Goal: Check status: Check status

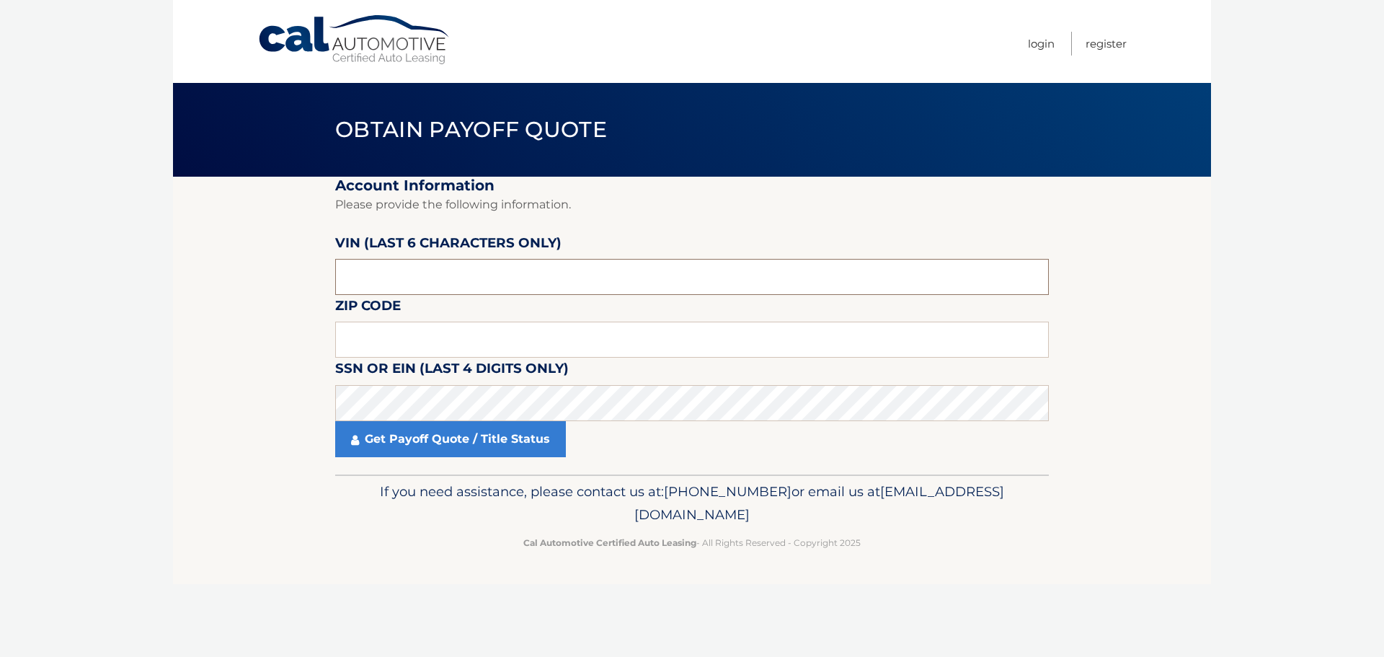
click at [425, 274] on input "text" at bounding box center [692, 277] width 714 height 36
type input "183640"
click at [384, 350] on input "text" at bounding box center [692, 340] width 714 height 36
type input "15131"
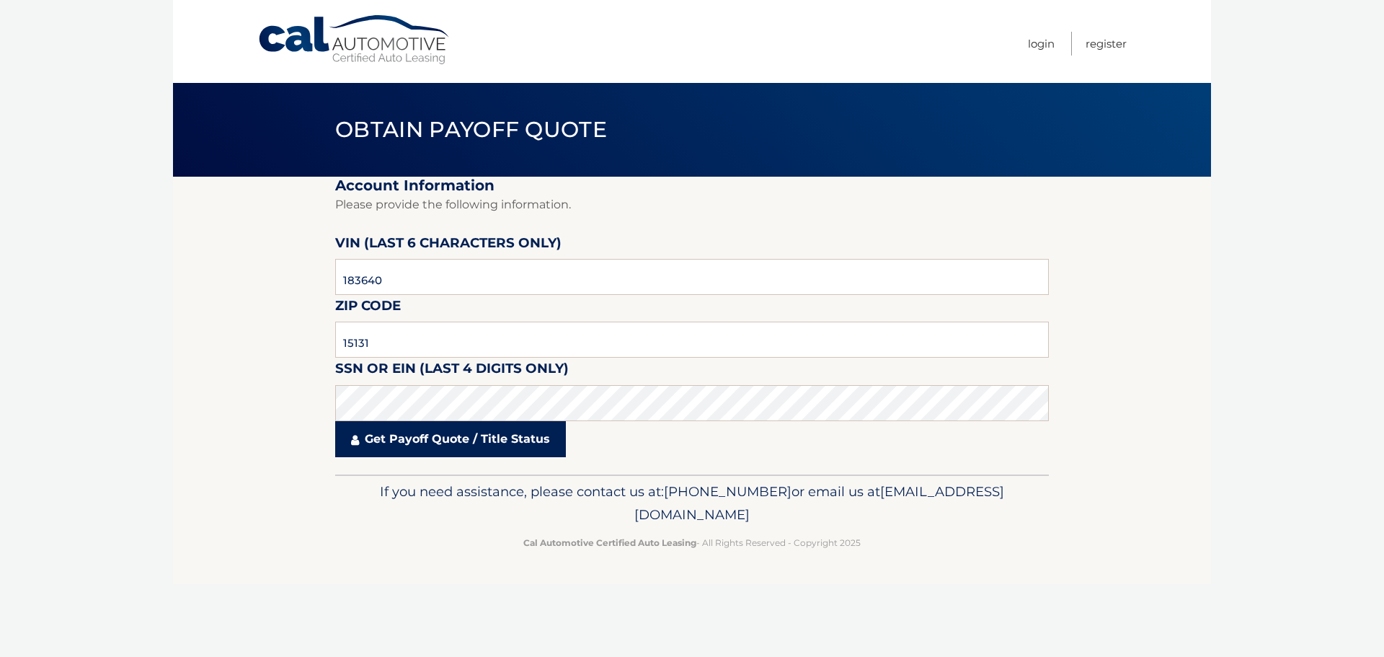
click at [402, 440] on link "Get Payoff Quote / Title Status" at bounding box center [450, 439] width 231 height 36
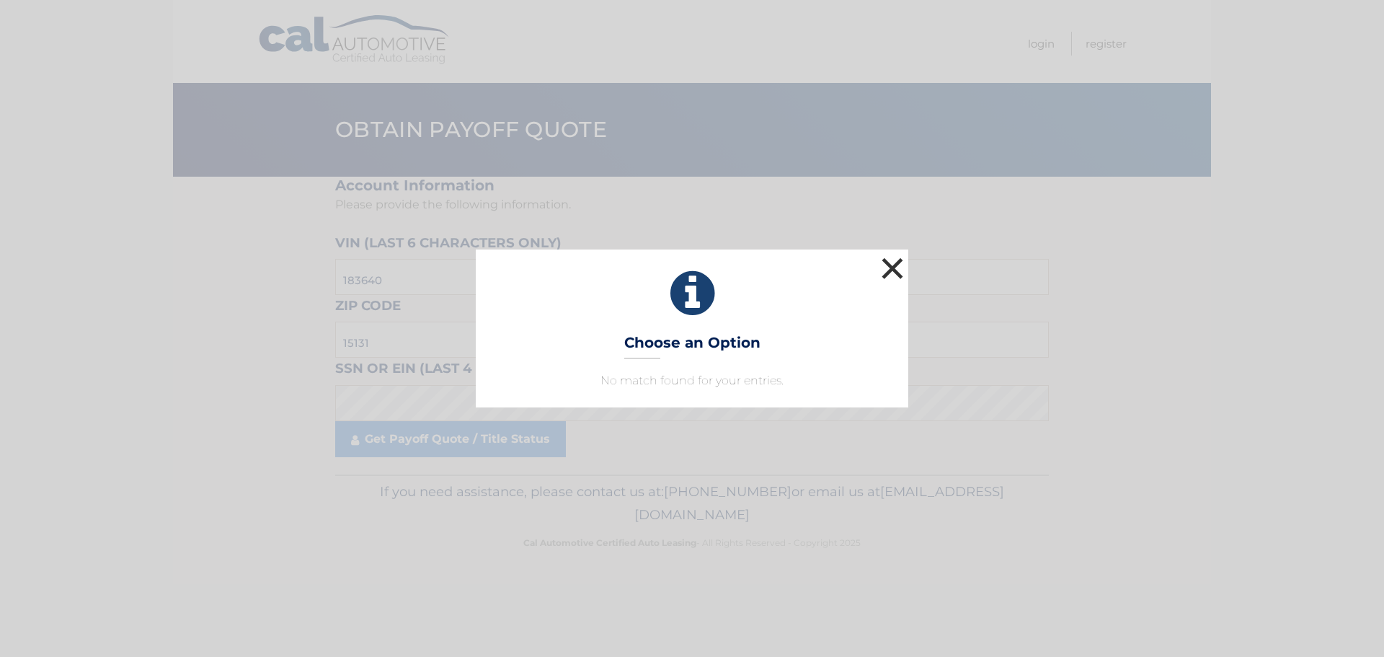
click at [893, 262] on button "×" at bounding box center [892, 268] width 29 height 29
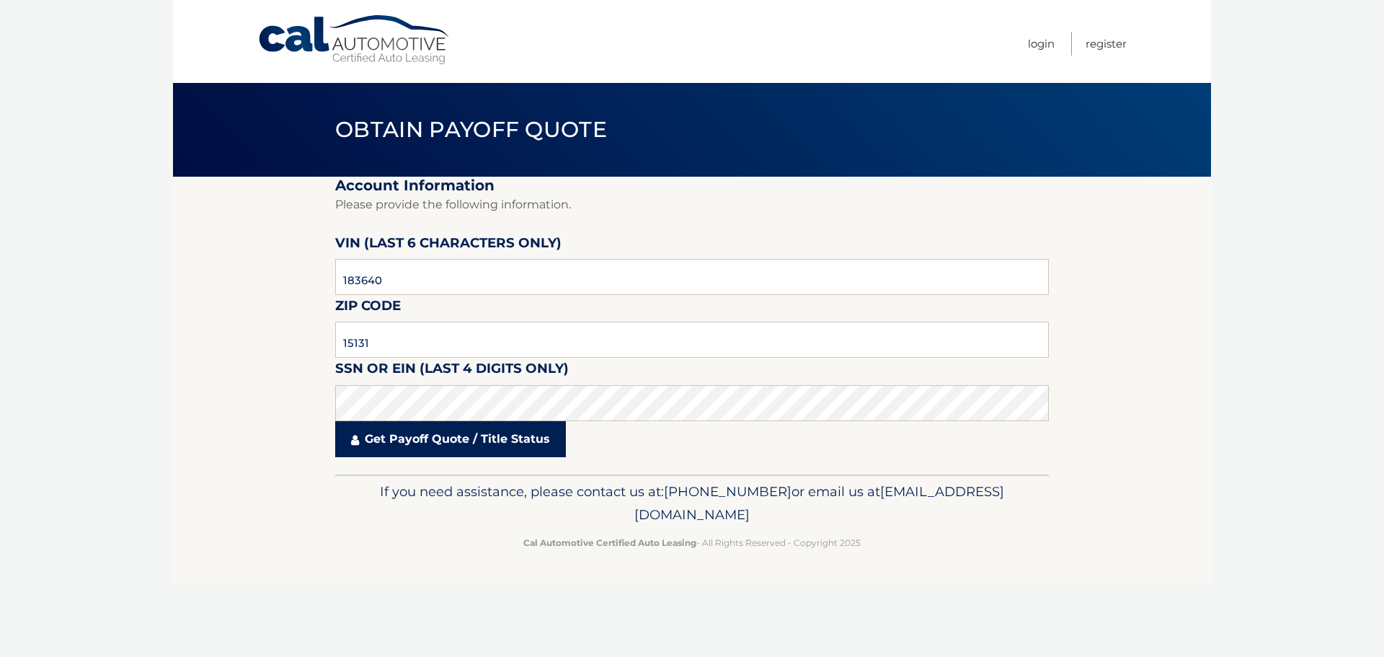
click at [446, 442] on link "Get Payoff Quote / Title Status" at bounding box center [450, 439] width 231 height 36
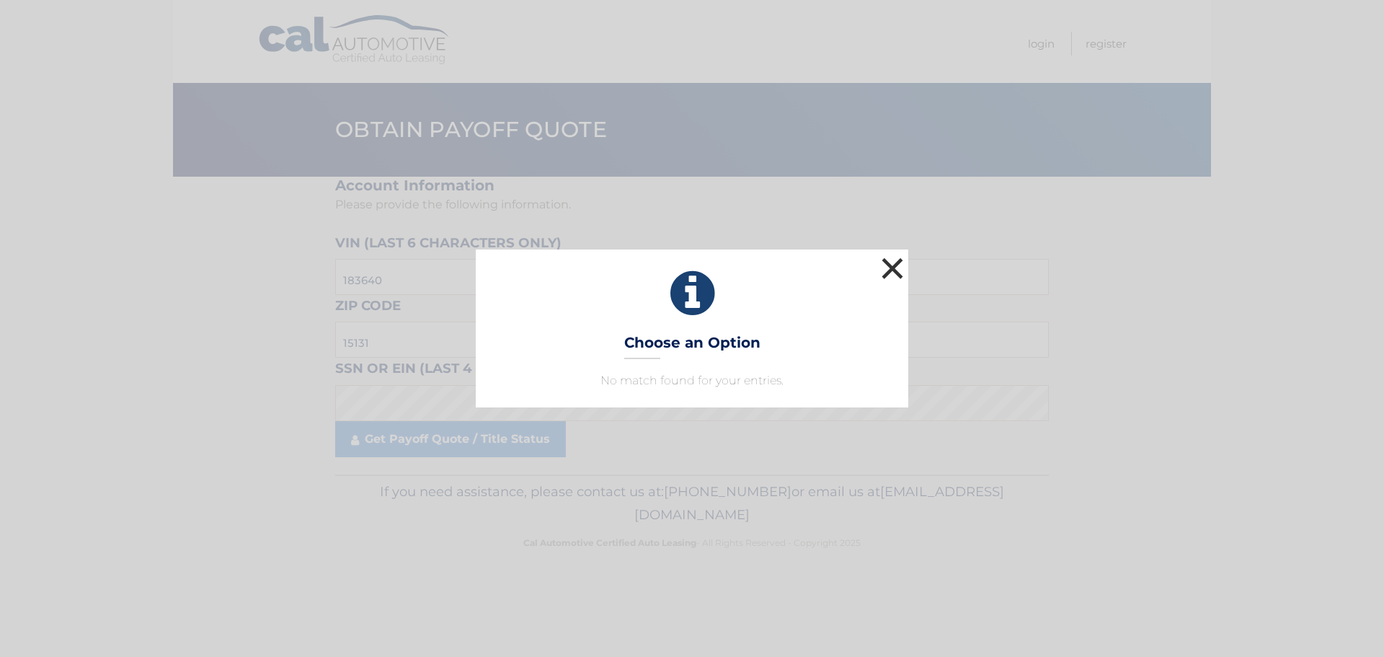
click at [893, 265] on button "×" at bounding box center [892, 268] width 29 height 29
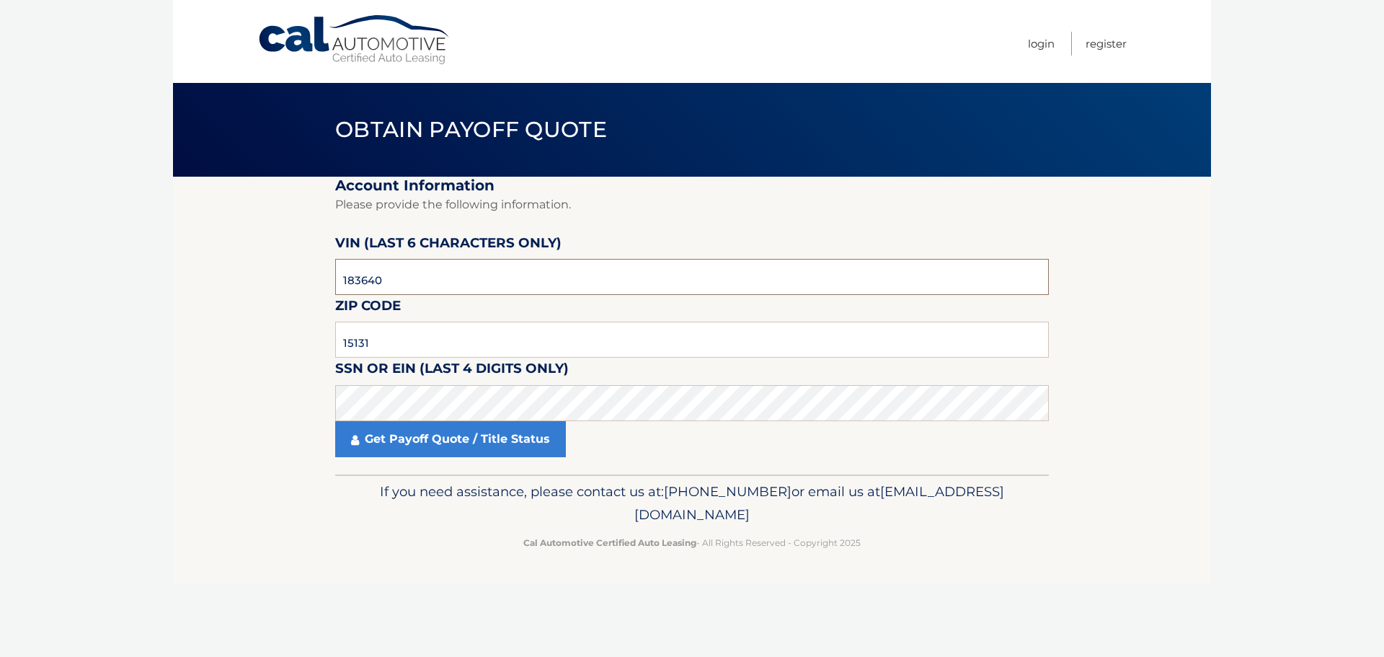
click at [425, 289] on input "183640" at bounding box center [692, 277] width 714 height 36
type input "1*****"
type input "183640"
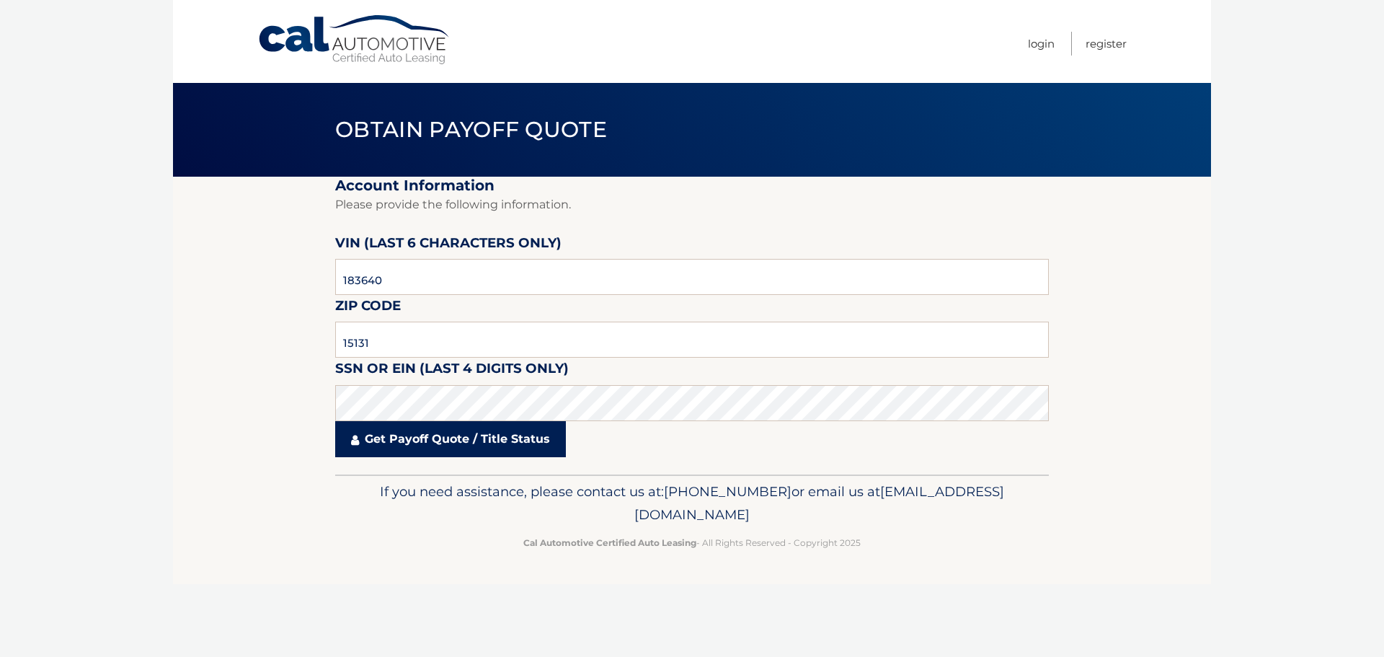
click at [438, 439] on link "Get Payoff Quote / Title Status" at bounding box center [450, 439] width 231 height 36
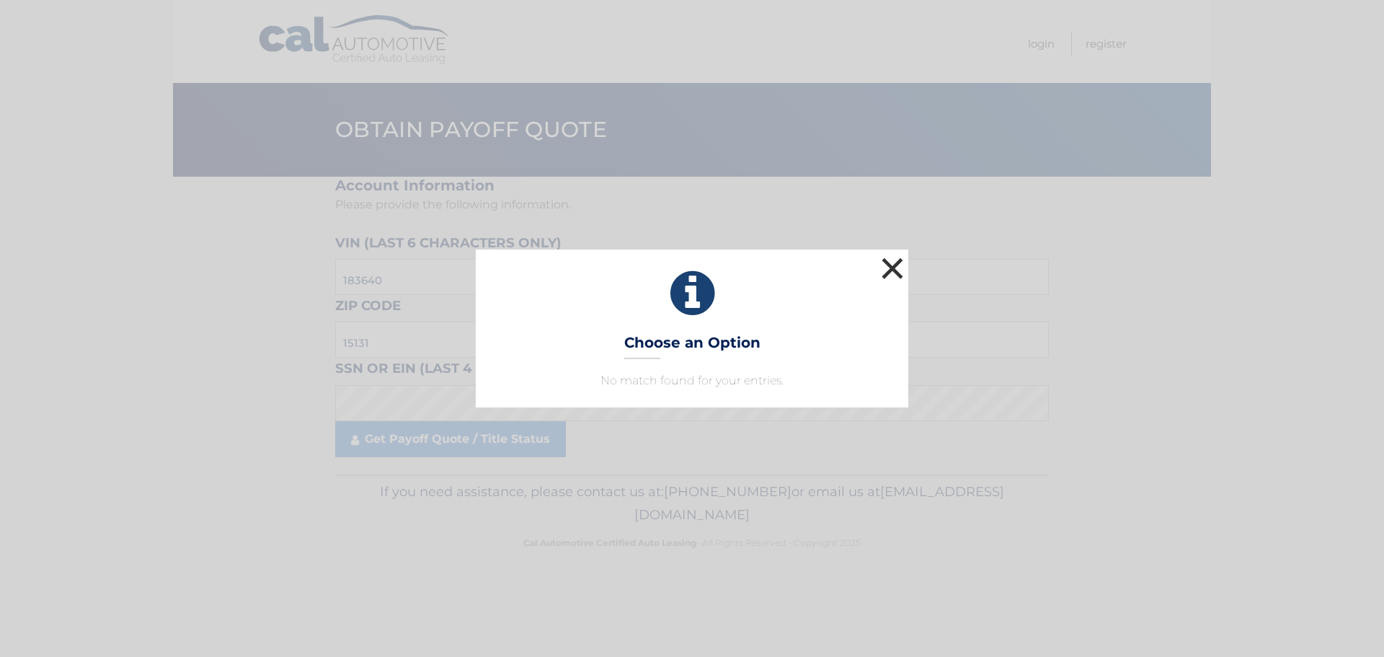
click at [890, 270] on button "×" at bounding box center [892, 268] width 29 height 29
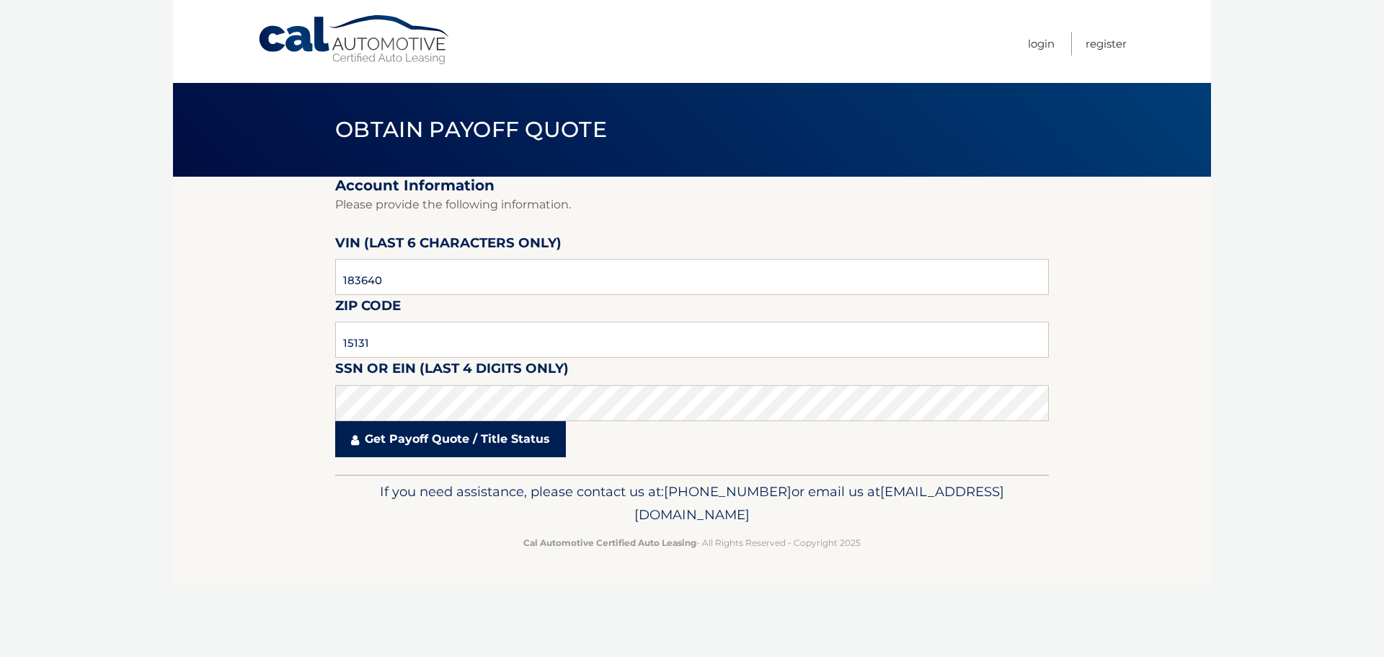
click at [538, 440] on link "Get Payoff Quote / Title Status" at bounding box center [450, 439] width 231 height 36
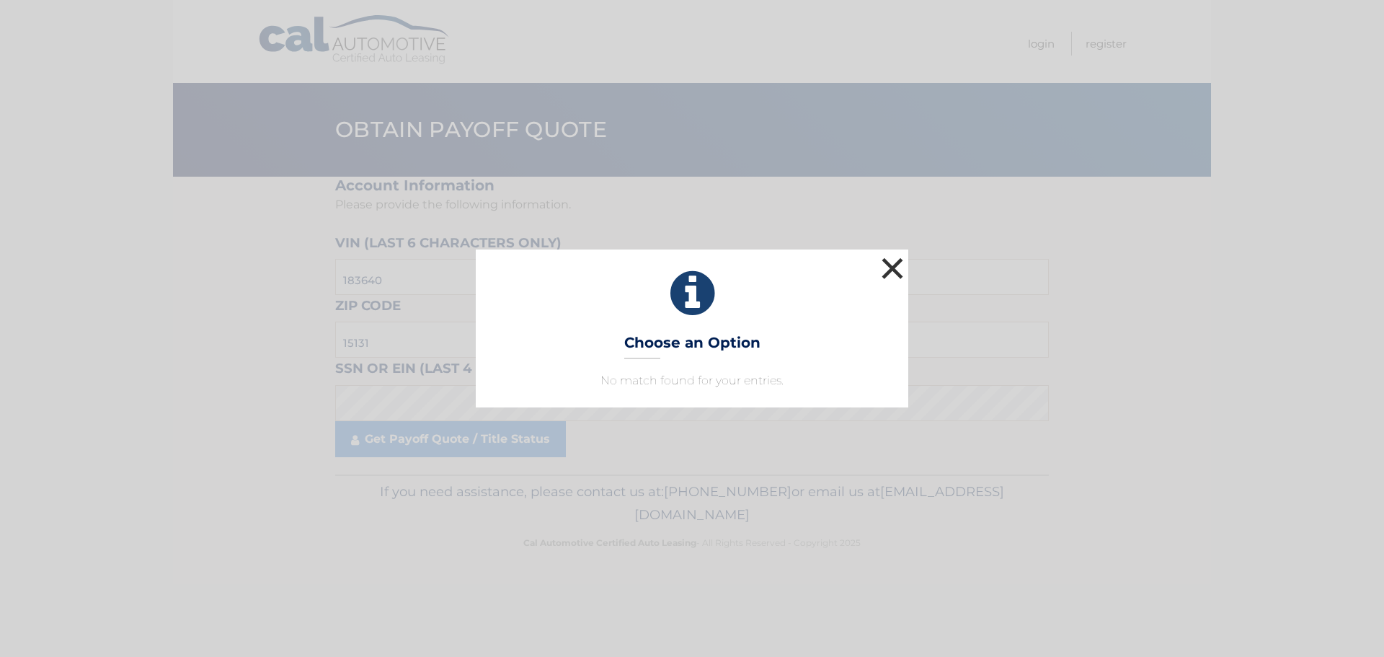
click at [889, 262] on button "×" at bounding box center [892, 268] width 29 height 29
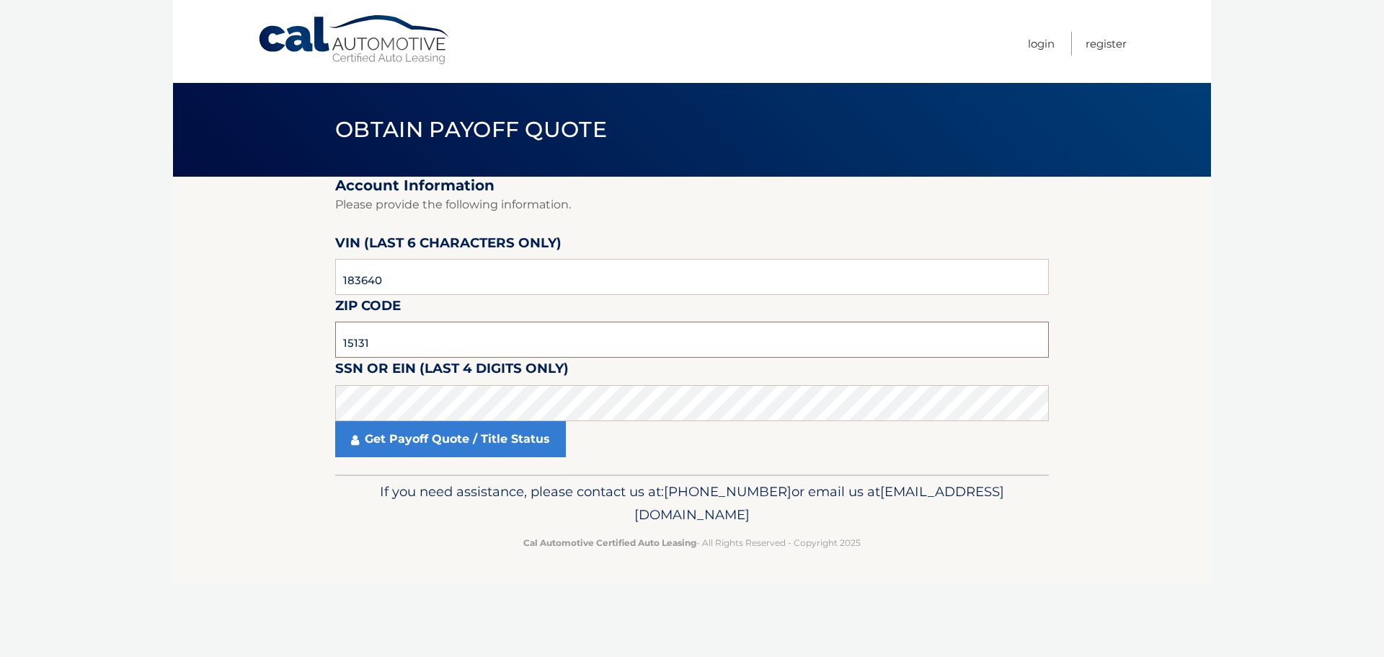
click at [477, 342] on input "15131" at bounding box center [692, 340] width 714 height 36
click at [418, 332] on input "15131" at bounding box center [692, 340] width 714 height 36
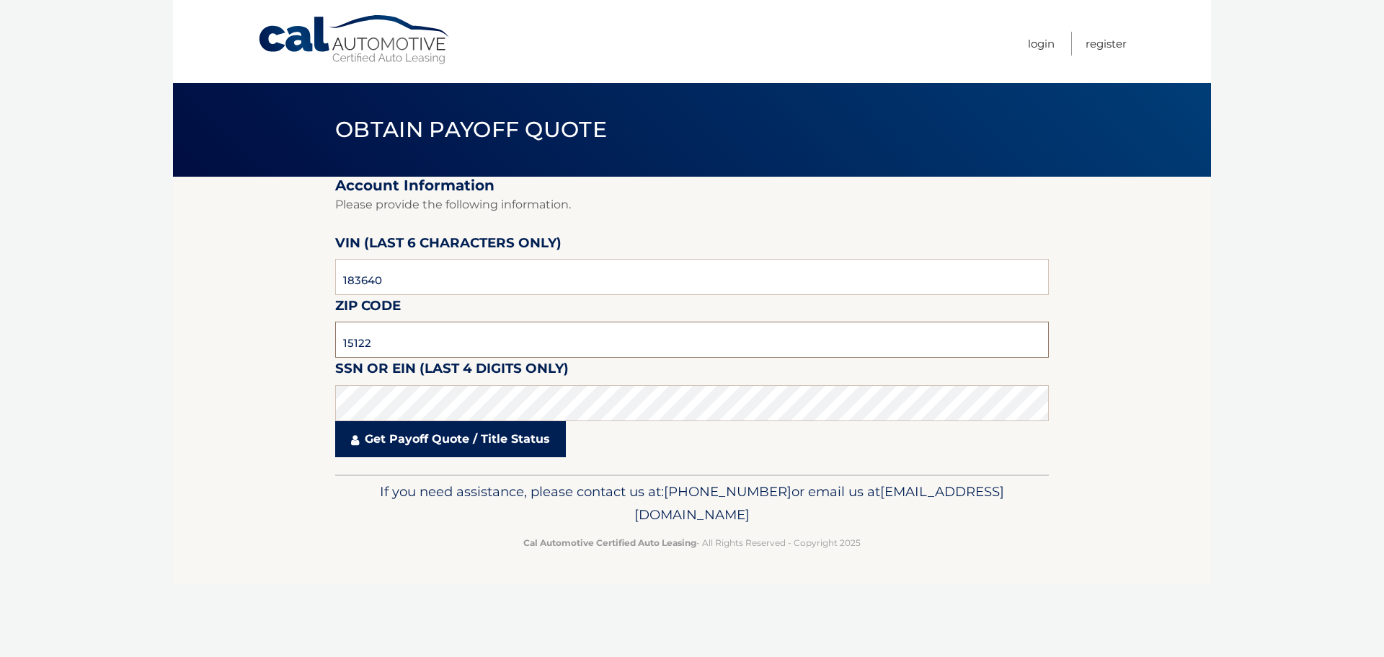
type input "15122"
click at [448, 439] on link "Get Payoff Quote / Title Status" at bounding box center [450, 439] width 231 height 36
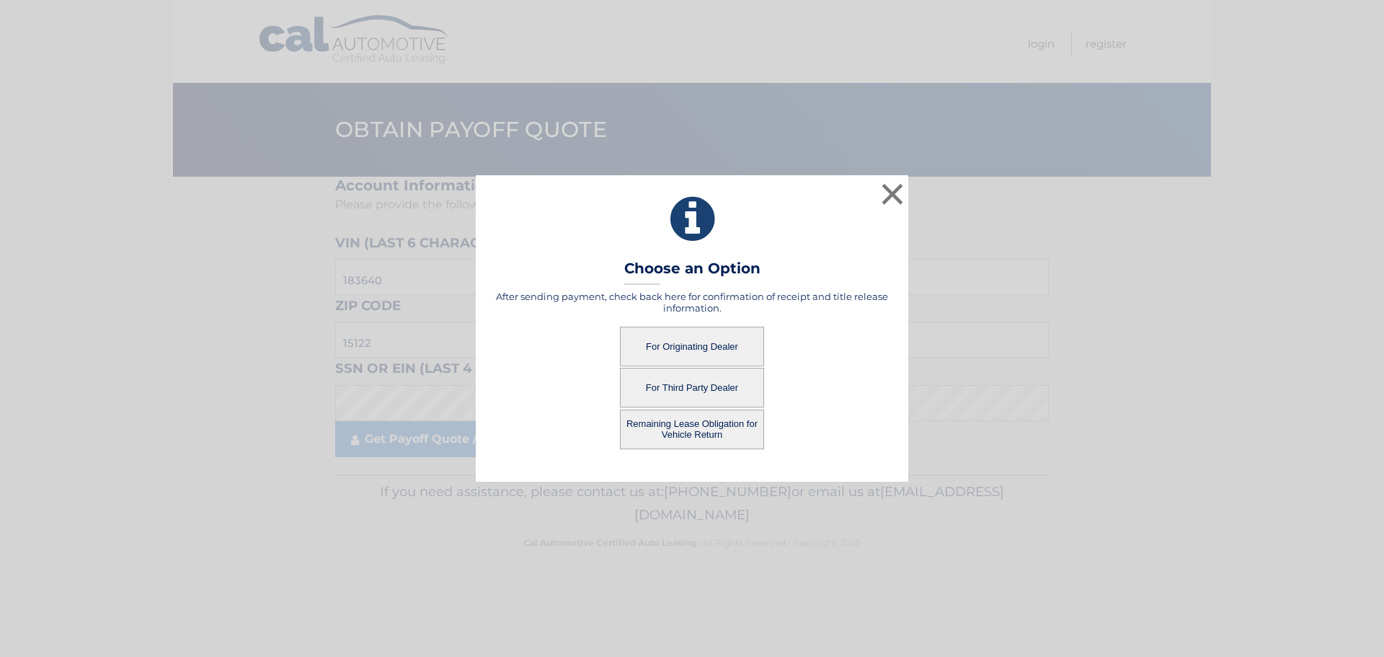
click at [688, 334] on button "For Originating Dealer" at bounding box center [692, 347] width 144 height 40
click at [680, 350] on button "For Originating Dealer" at bounding box center [692, 347] width 144 height 40
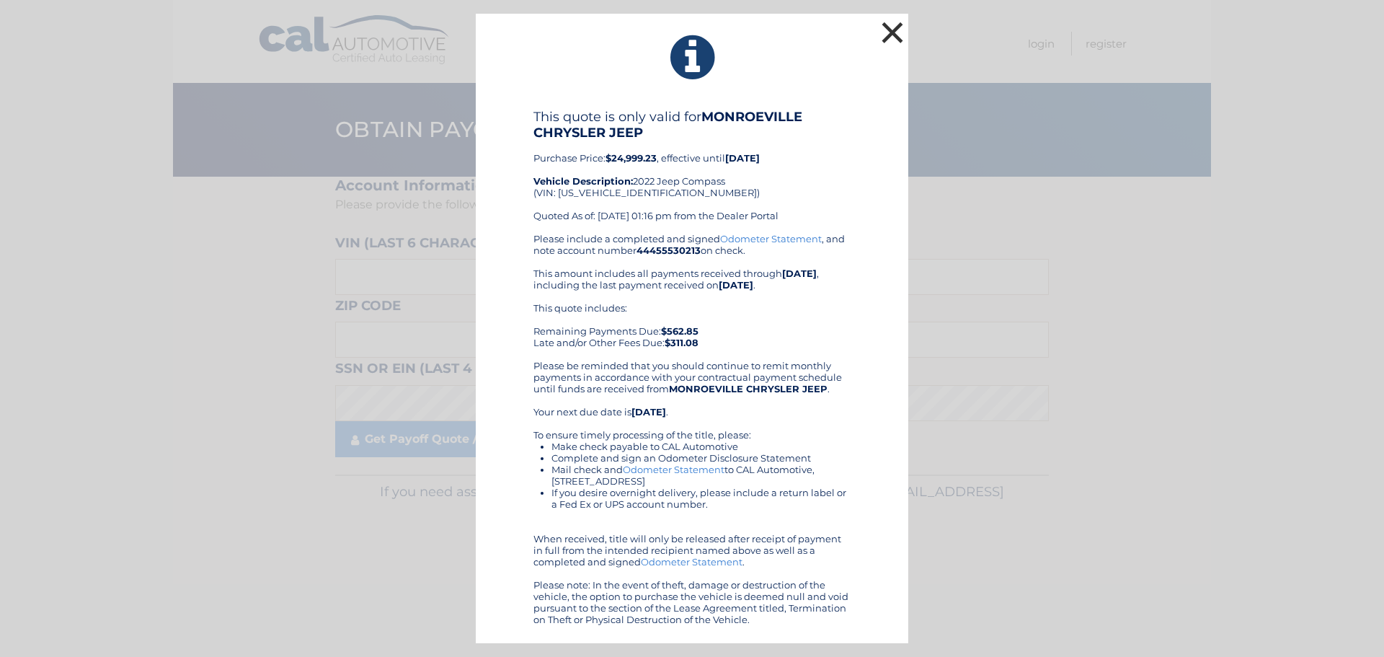
click at [891, 25] on button "×" at bounding box center [892, 32] width 29 height 29
